Goal: Task Accomplishment & Management: Manage account settings

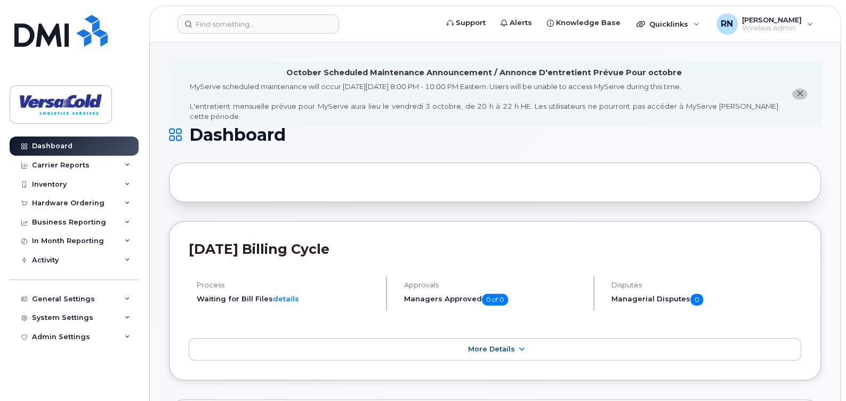
click at [798, 90] on icon "close notification" at bounding box center [800, 93] width 7 height 7
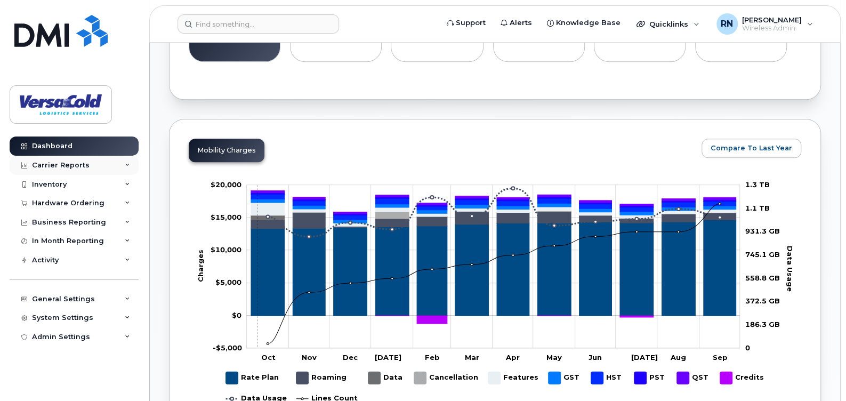
scroll to position [426, 0]
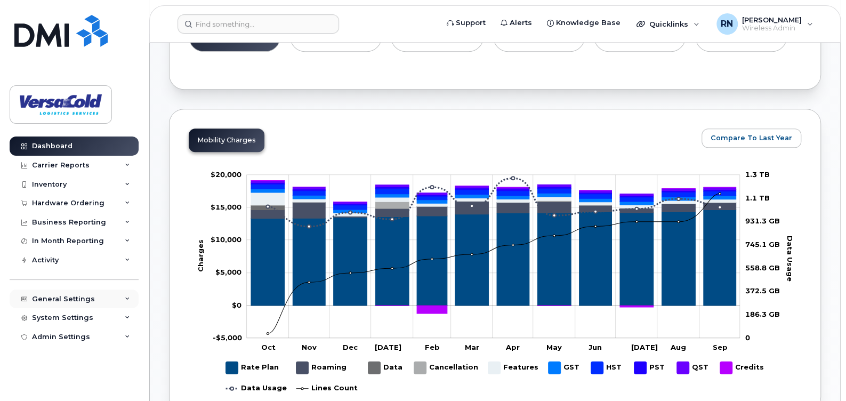
click at [65, 293] on div "General Settings" at bounding box center [74, 299] width 129 height 19
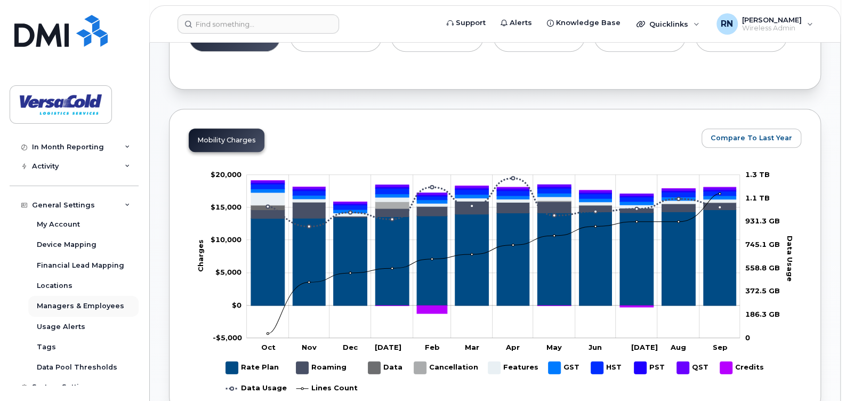
scroll to position [106, 0]
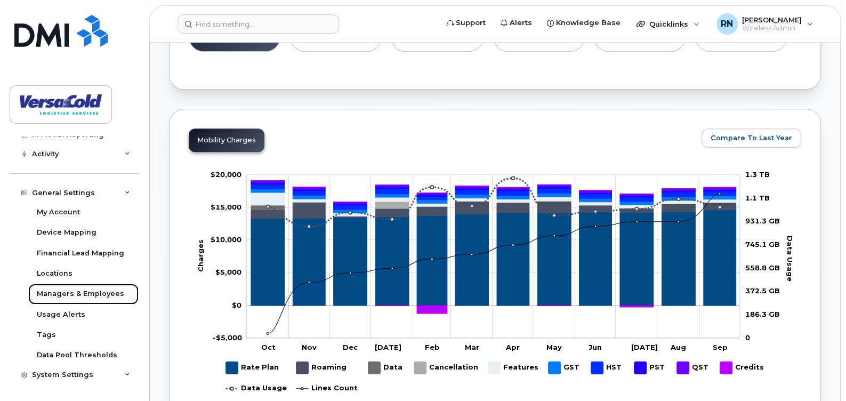
click at [91, 292] on div "Managers & Employees" at bounding box center [80, 294] width 87 height 10
click at [71, 316] on div "Usage Alerts" at bounding box center [61, 315] width 49 height 10
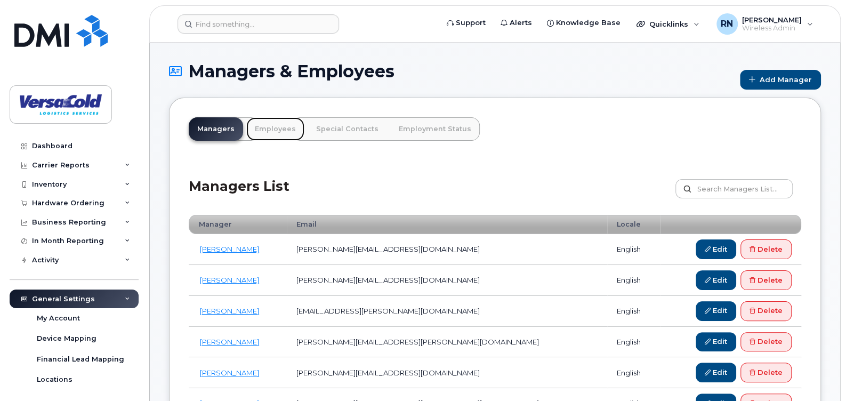
click at [272, 136] on link "Employees" at bounding box center [275, 128] width 58 height 23
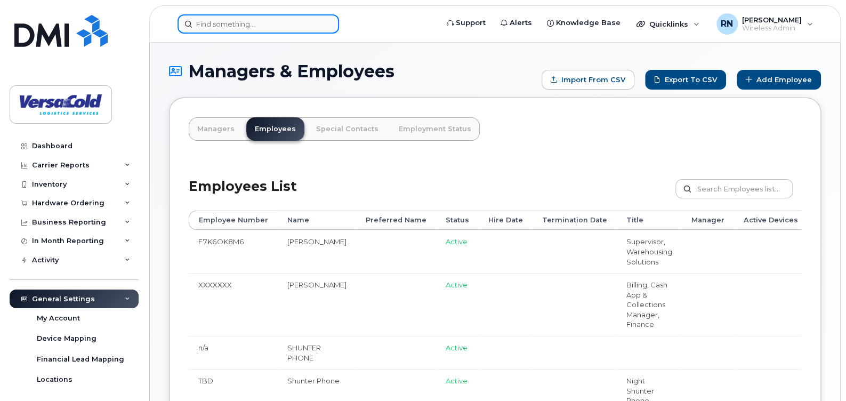
click at [256, 31] on input at bounding box center [259, 23] width 162 height 19
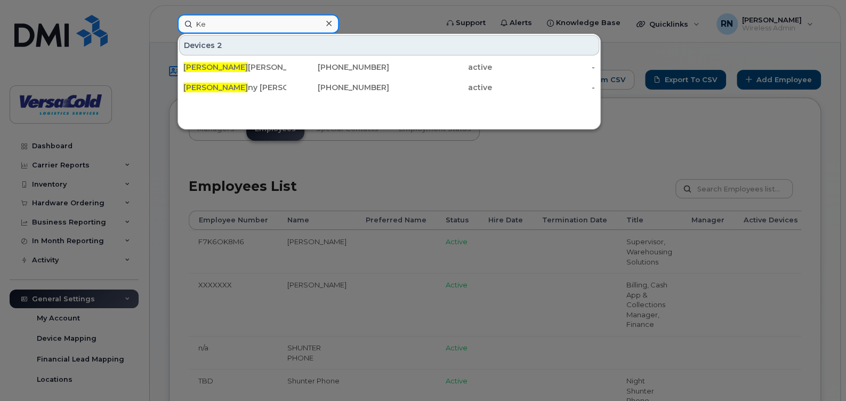
type input "K"
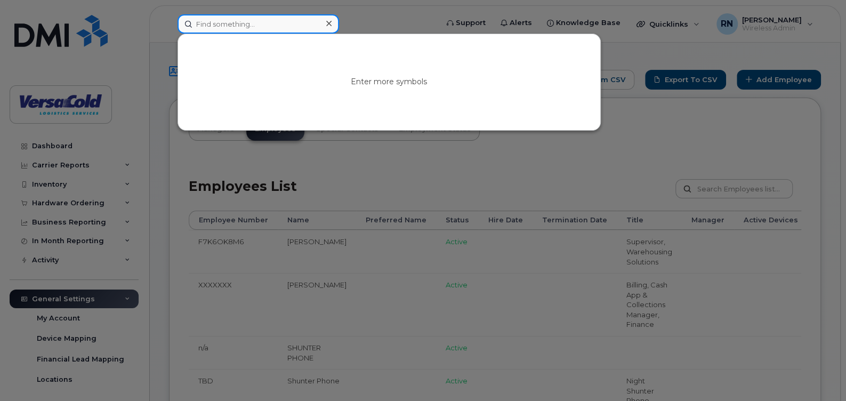
type input "M"
click at [426, 143] on div at bounding box center [423, 200] width 846 height 401
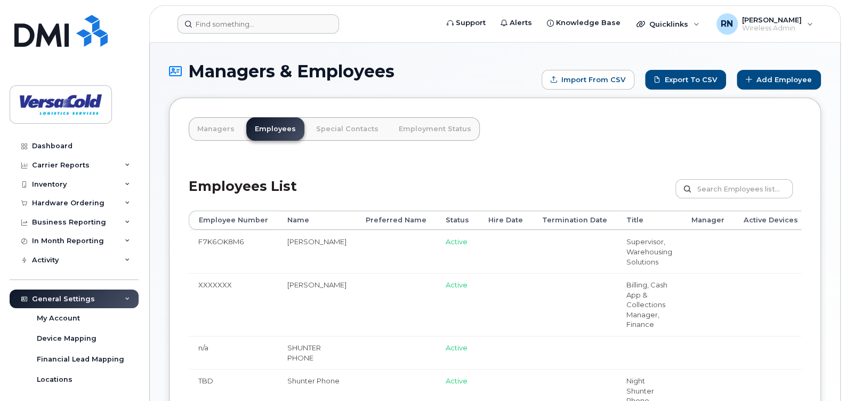
click at [239, 34] on header "Support Alerts Knowledge Base Quicklinks Suspend / Cancel Device Change SIM Car…" at bounding box center [495, 23] width 692 height 37
click at [243, 26] on input at bounding box center [259, 23] width 162 height 19
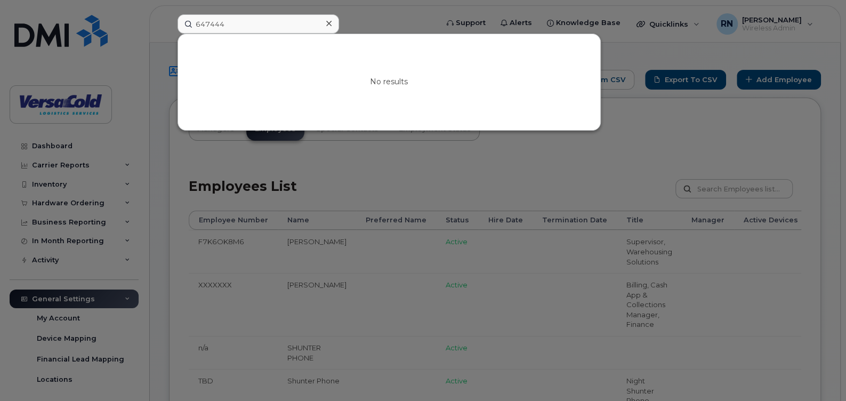
drag, startPoint x: 399, startPoint y: 158, endPoint x: 262, endPoint y: 61, distance: 168.1
click at [398, 157] on div at bounding box center [423, 200] width 846 height 401
click at [244, 25] on input "647444" at bounding box center [259, 23] width 162 height 19
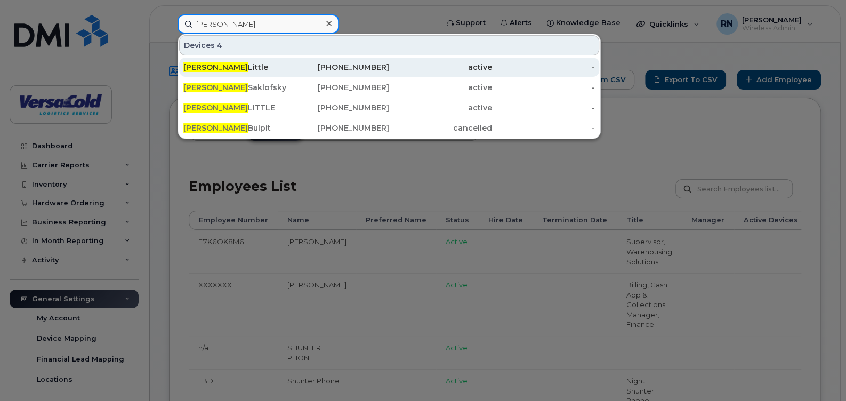
type input "Sean"
click at [232, 62] on div "Sean Little" at bounding box center [234, 67] width 103 height 11
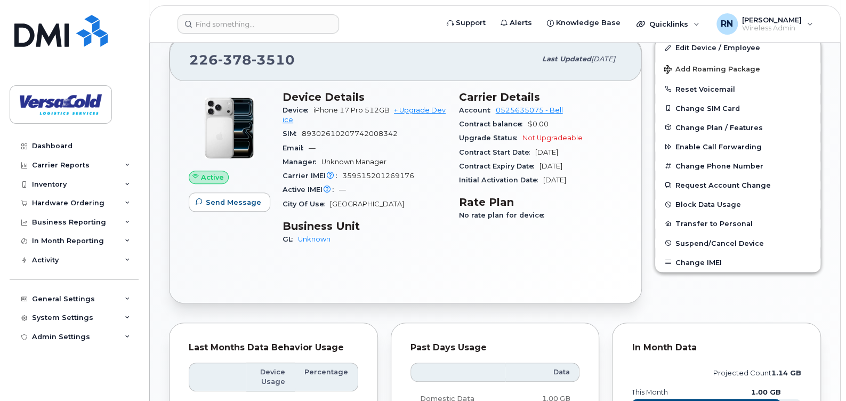
scroll to position [160, 0]
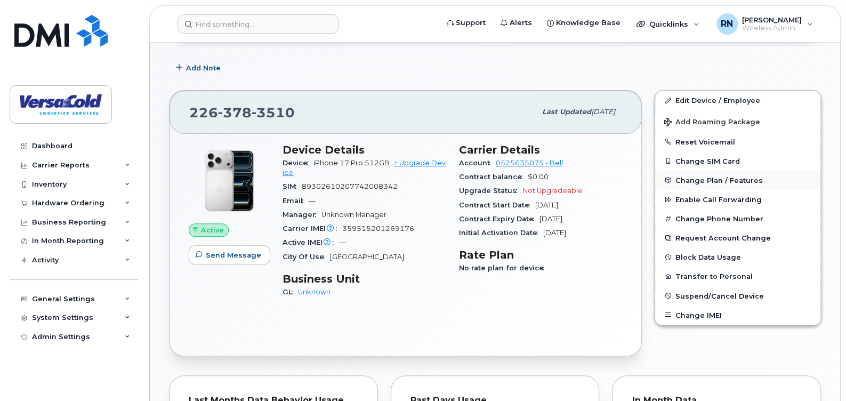
click at [735, 182] on span "Change Plan / Features" at bounding box center [719, 180] width 87 height 8
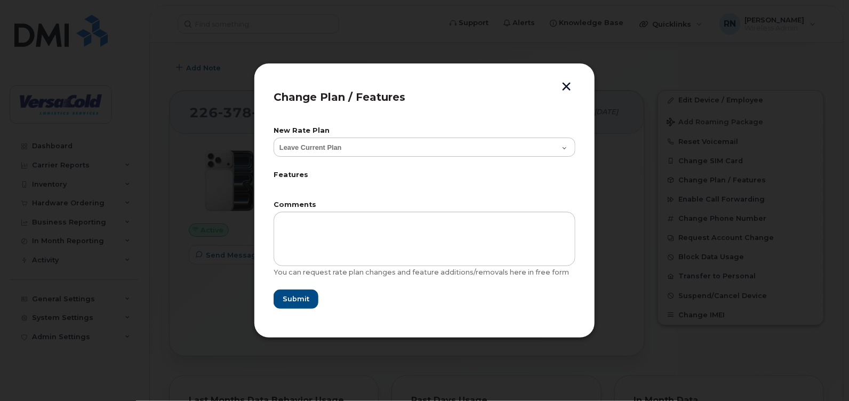
click at [562, 88] on button "button" at bounding box center [566, 87] width 16 height 11
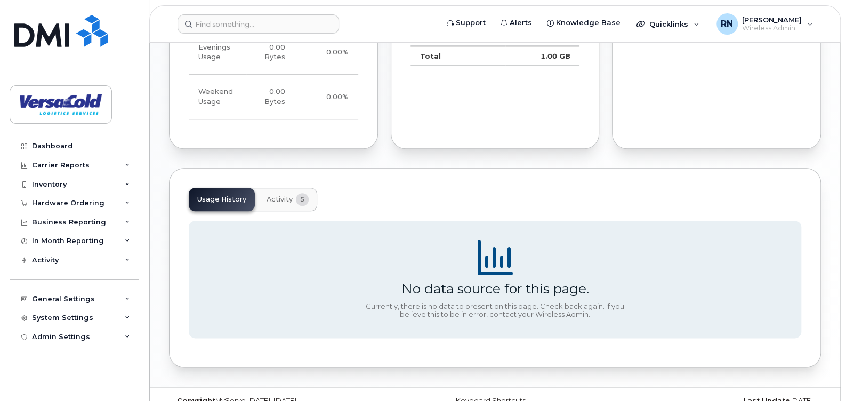
scroll to position [636, 0]
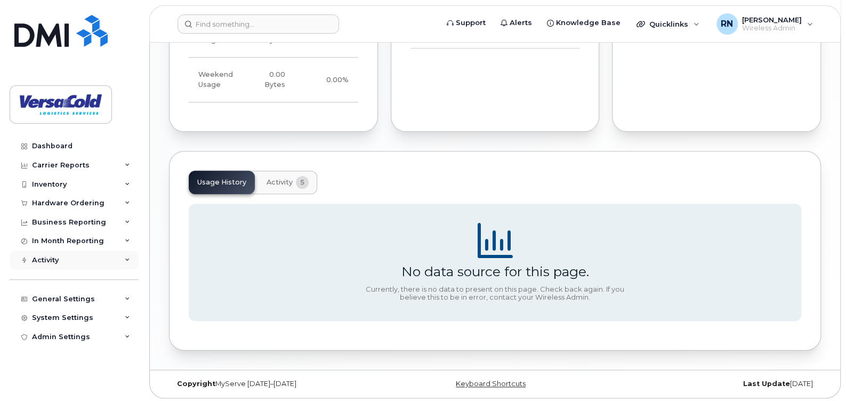
click at [81, 261] on div "Activity" at bounding box center [74, 260] width 129 height 19
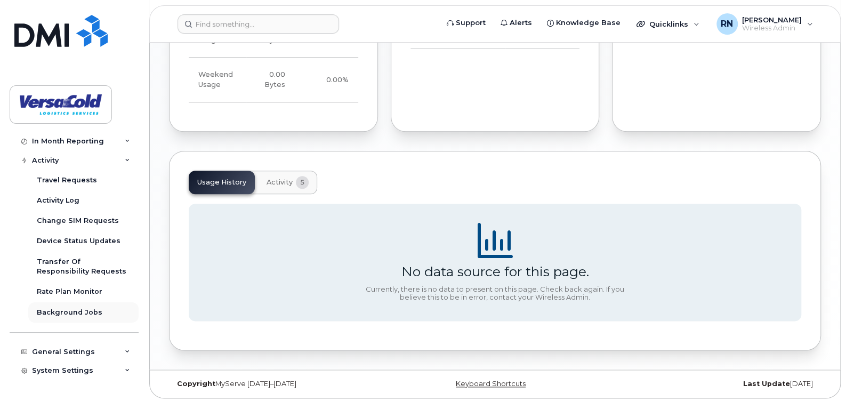
scroll to position [106, 0]
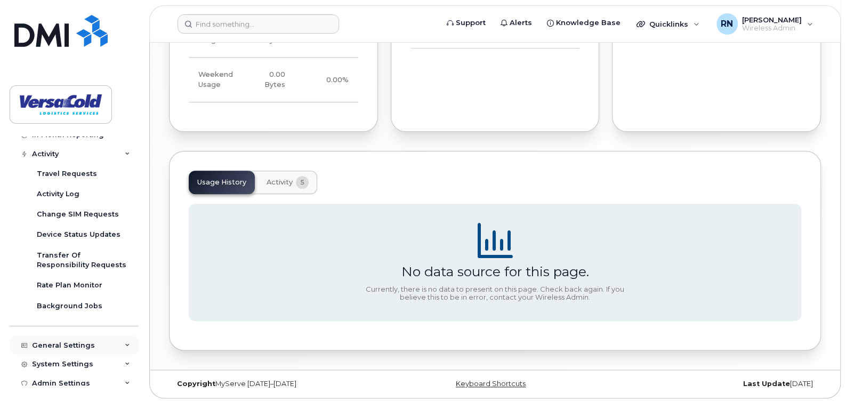
click at [65, 345] on div "General Settings" at bounding box center [63, 345] width 63 height 9
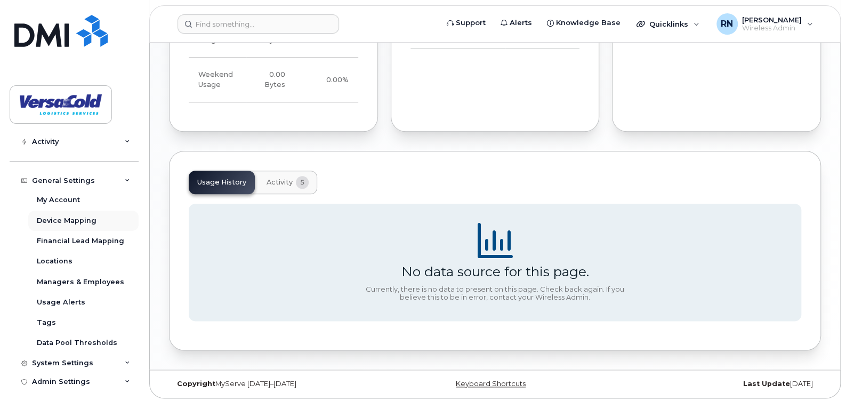
scroll to position [277, 0]
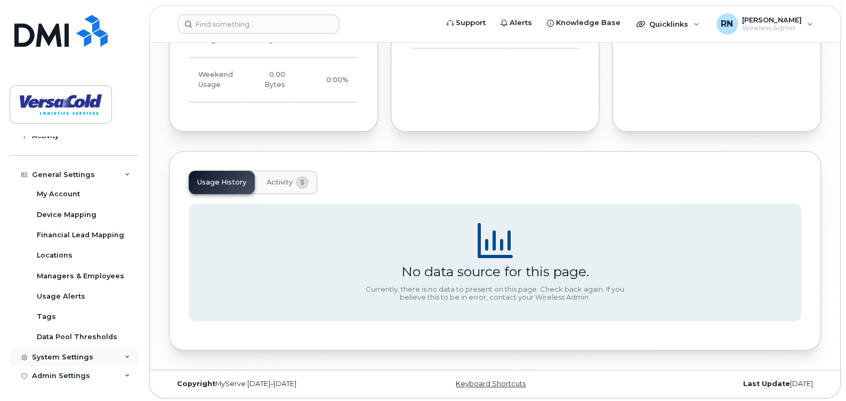
click at [67, 356] on div "System Settings" at bounding box center [62, 357] width 61 height 9
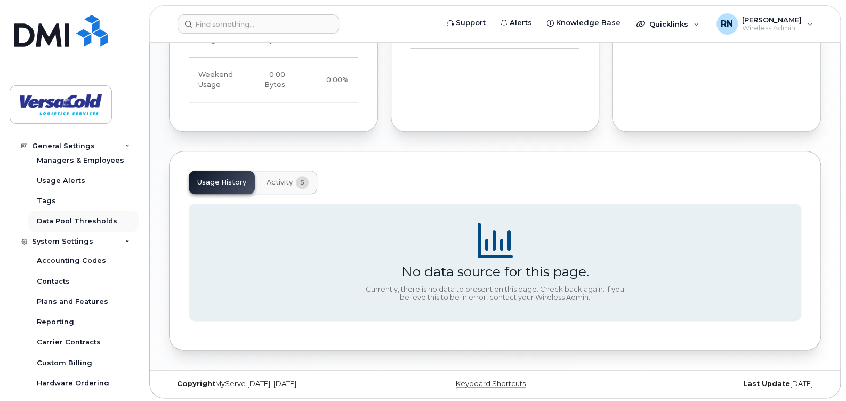
scroll to position [437, 0]
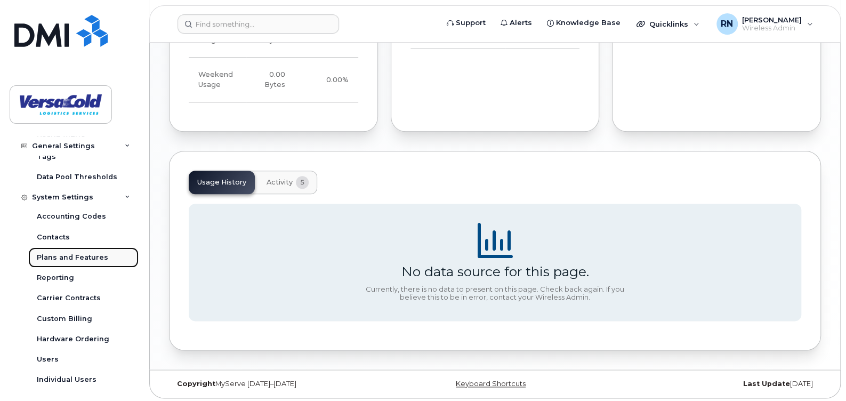
click at [89, 250] on link "Plans and Features" at bounding box center [83, 257] width 110 height 20
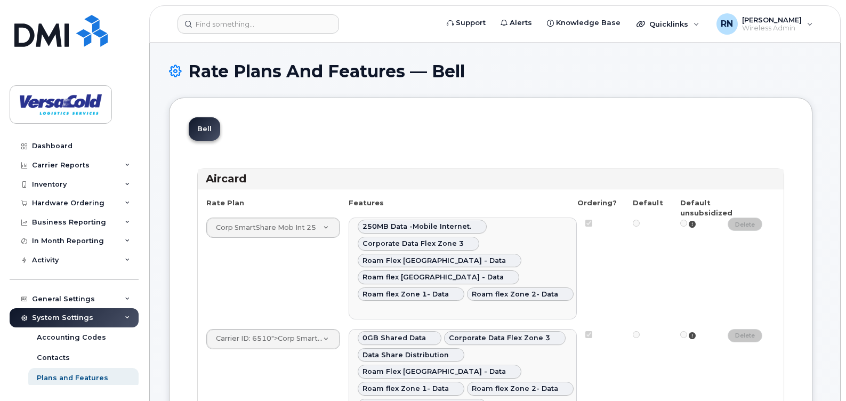
select select
select select "204"
select select
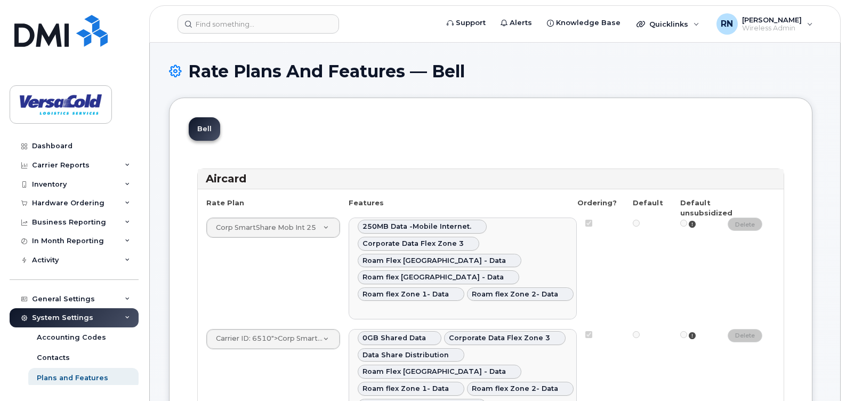
select select
select select "204"
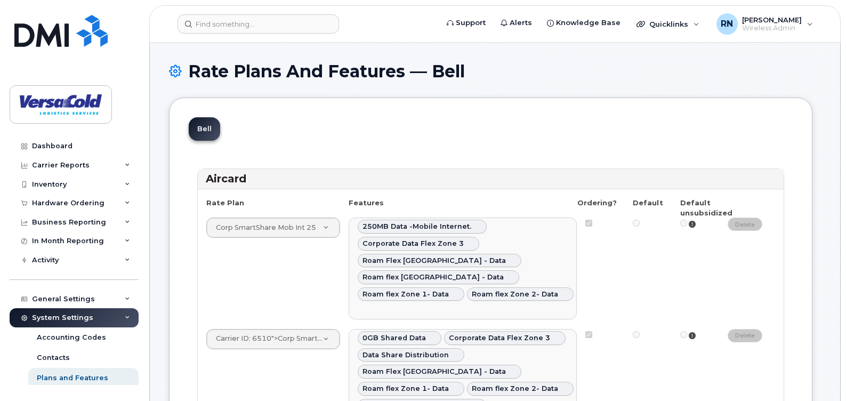
select select
select select "171"
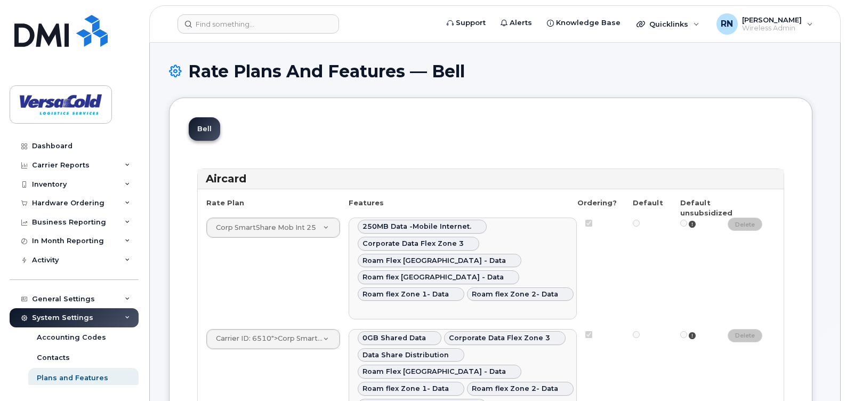
select select "171"
select select "204"
select select
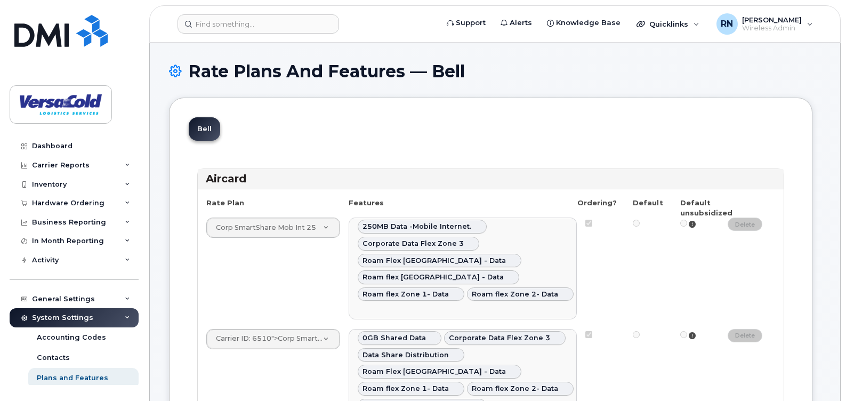
select select
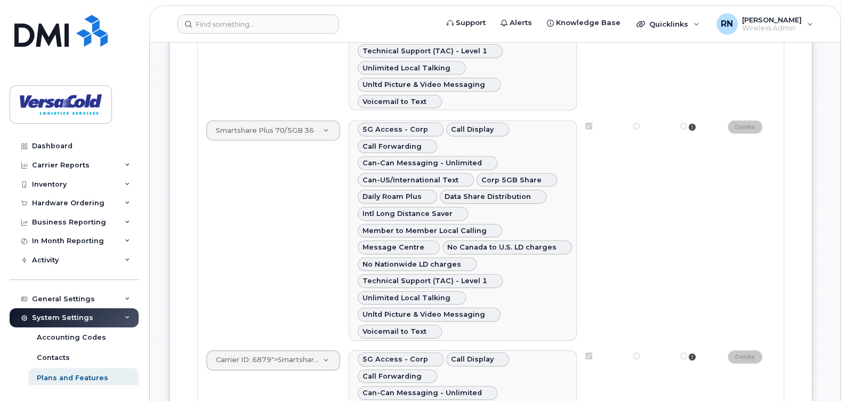
scroll to position [2079, 0]
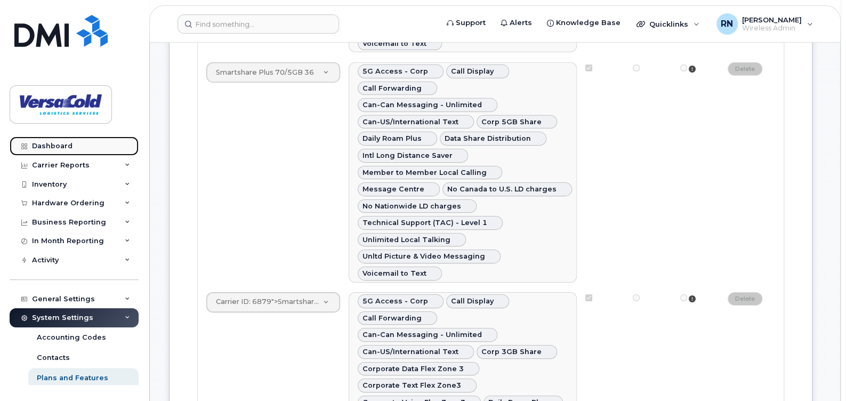
drag, startPoint x: 44, startPoint y: 142, endPoint x: 51, endPoint y: 142, distance: 7.0
click at [45, 142] on div "Dashboard" at bounding box center [52, 146] width 41 height 9
